Goal: Transaction & Acquisition: Purchase product/service

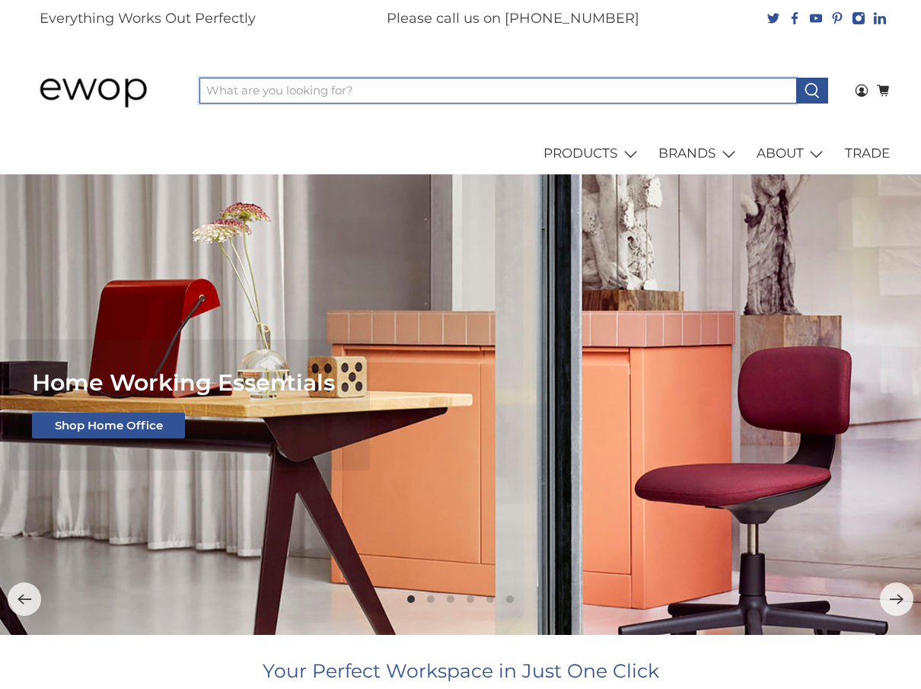
click at [362, 81] on input "What are you looking for?" at bounding box center [498, 91] width 598 height 26
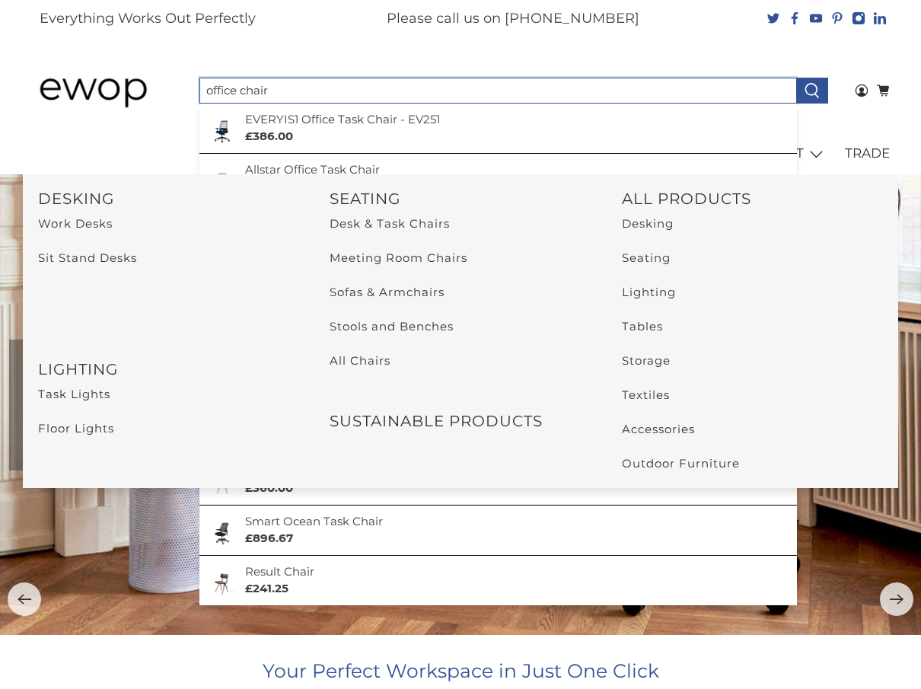
type input "office chair"
click at [796, 78] on button at bounding box center [811, 91] width 31 height 26
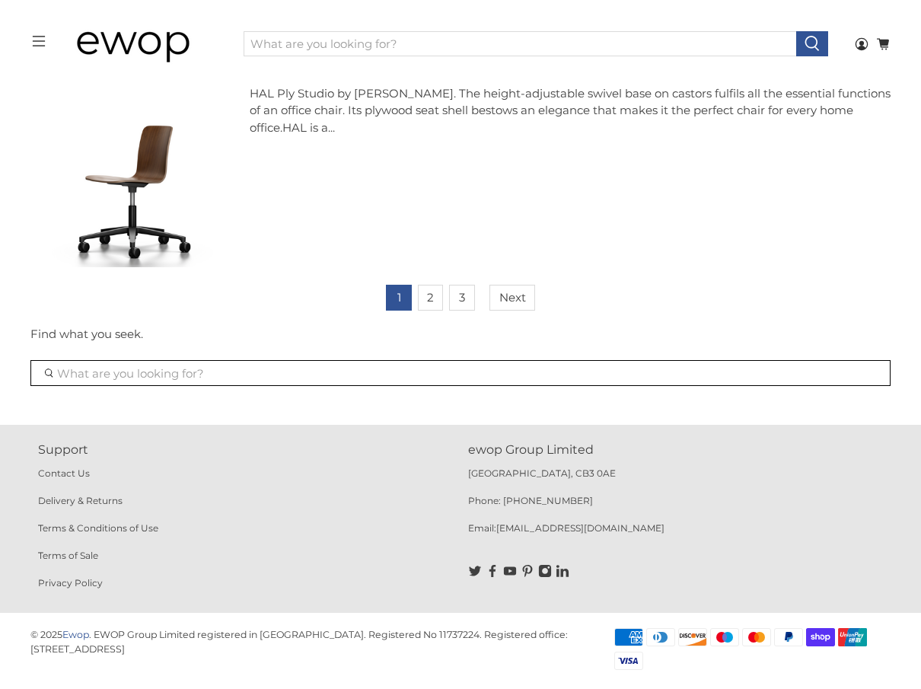
scroll to position [10620, 0]
click at [441, 298] on link "2" at bounding box center [431, 297] width 26 height 26
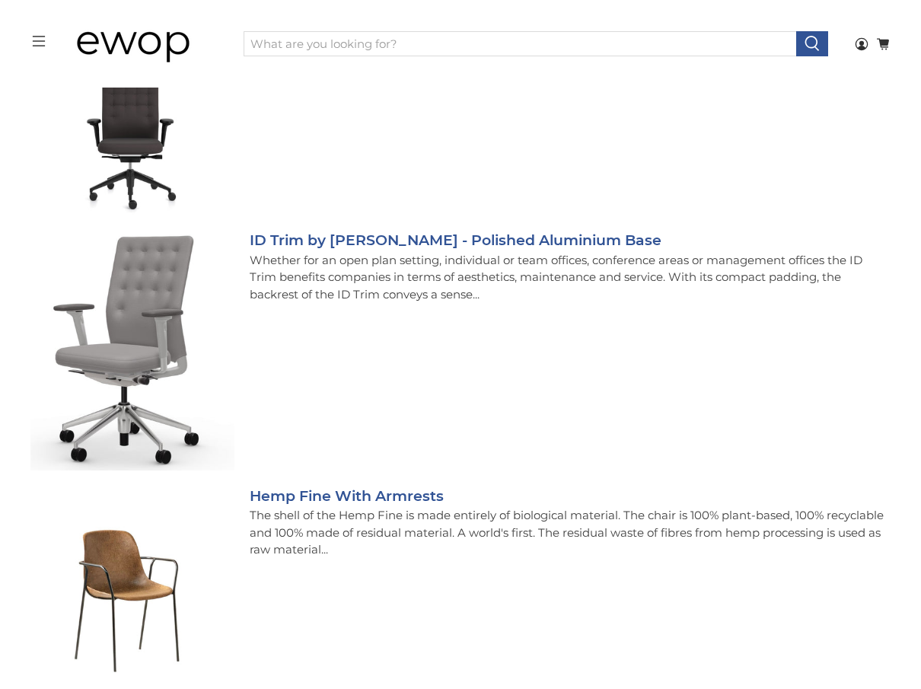
scroll to position [726, 0]
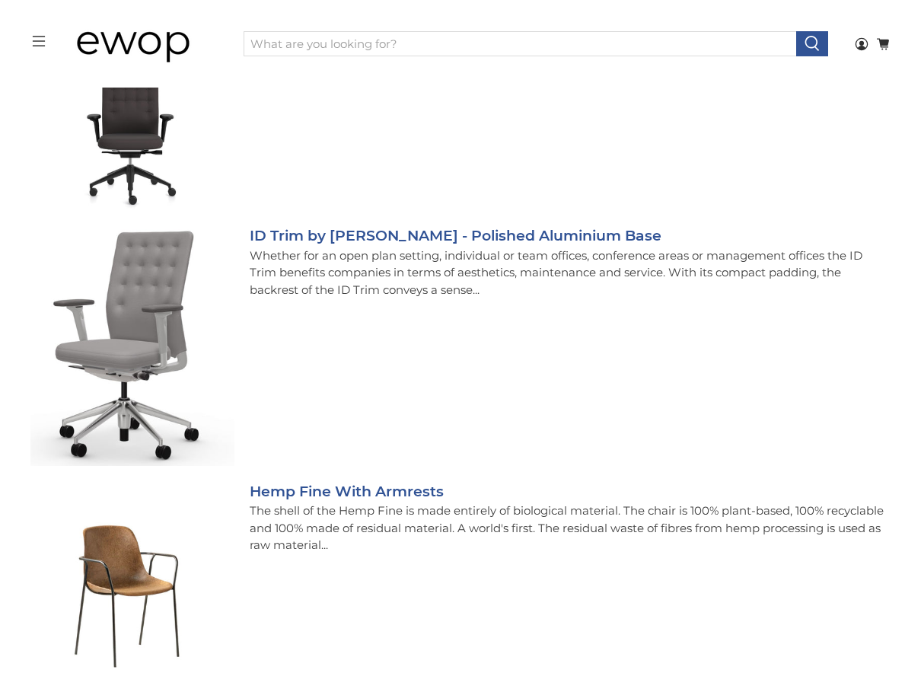
click at [151, 297] on img at bounding box center [131, 345] width 203 height 240
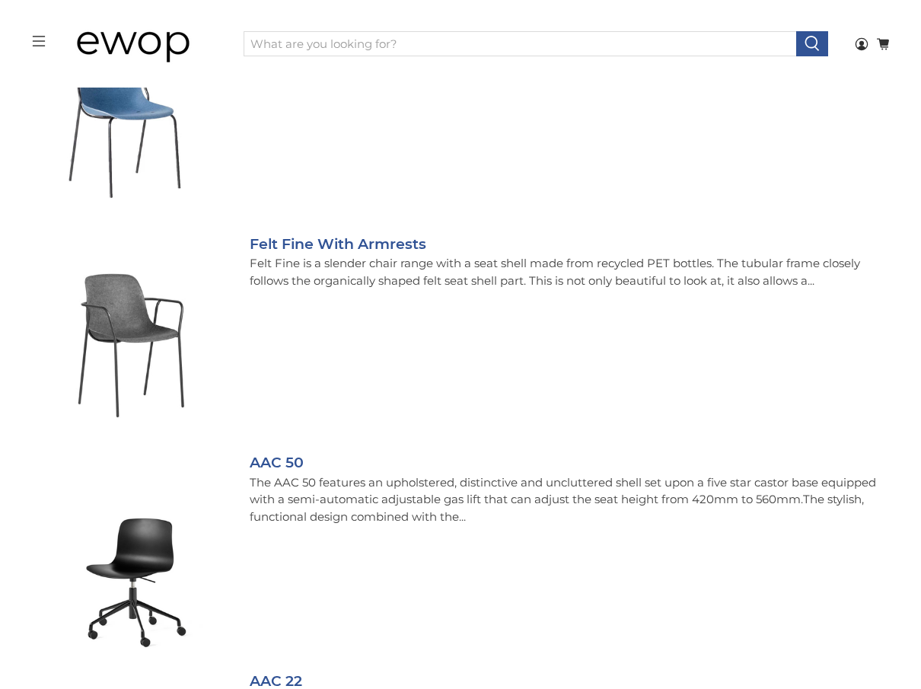
scroll to position [2069, 0]
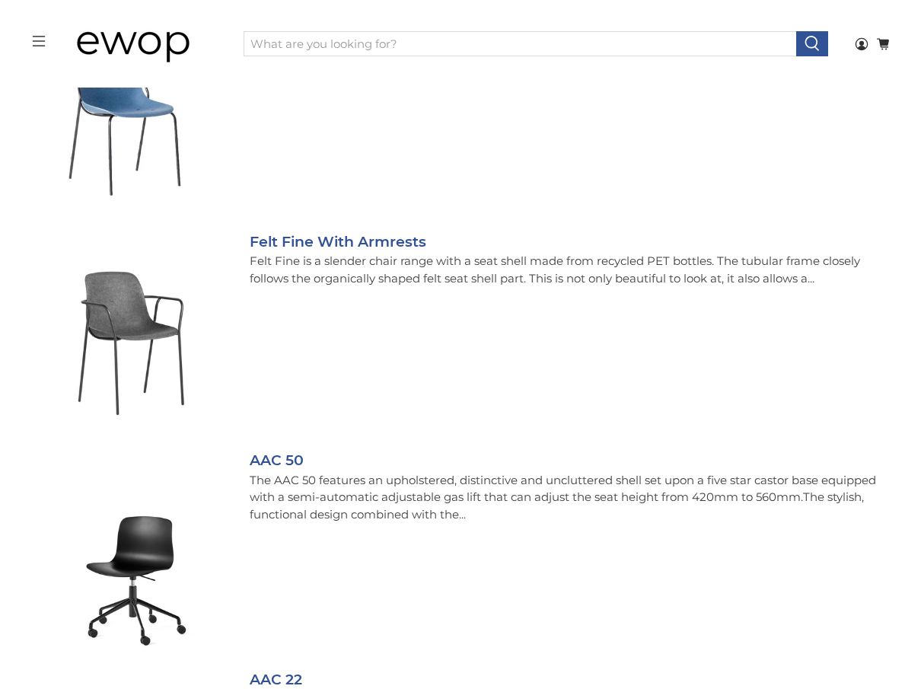
click at [158, 358] on img at bounding box center [131, 332] width 203 height 203
